Goal: Navigation & Orientation: Find specific page/section

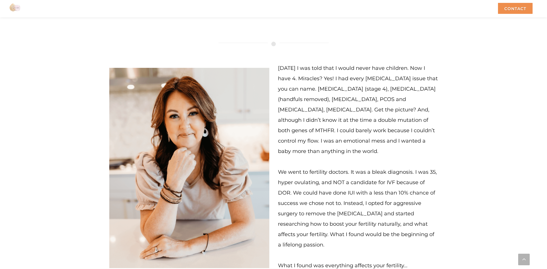
scroll to position [1784, 0]
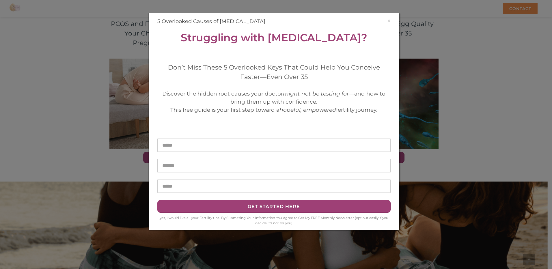
drag, startPoint x: 551, startPoint y: 14, endPoint x: 535, endPoint y: 197, distance: 184.5
click at [389, 20] on button "×" at bounding box center [388, 21] width 3 height 6
drag, startPoint x: 387, startPoint y: 19, endPoint x: 433, endPoint y: 70, distance: 68.7
click at [387, 19] on button "×" at bounding box center [388, 21] width 3 height 6
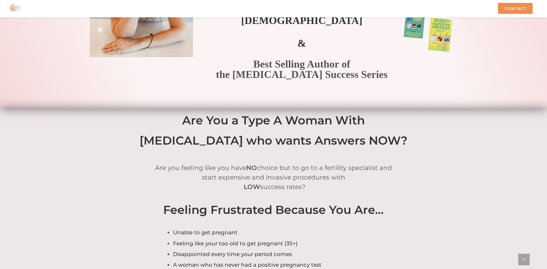
scroll to position [0, 0]
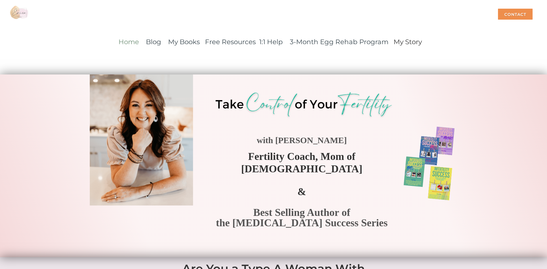
click at [131, 40] on link "Home" at bounding box center [129, 42] width 20 height 8
click at [132, 45] on link "Home" at bounding box center [129, 42] width 20 height 8
click at [186, 45] on link "My Books" at bounding box center [184, 42] width 32 height 8
